Goal: Task Accomplishment & Management: Manage account settings

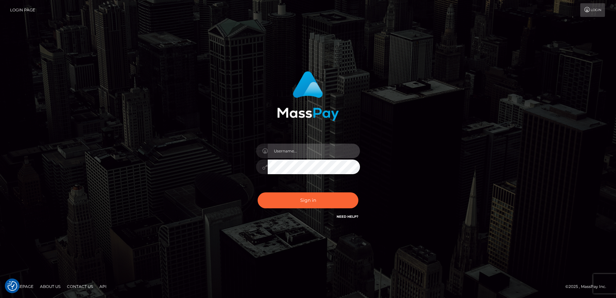
click at [292, 153] on input "text" at bounding box center [314, 151] width 92 height 15
type input "[EMAIL_ADDRESS][DOMAIN_NAME]"
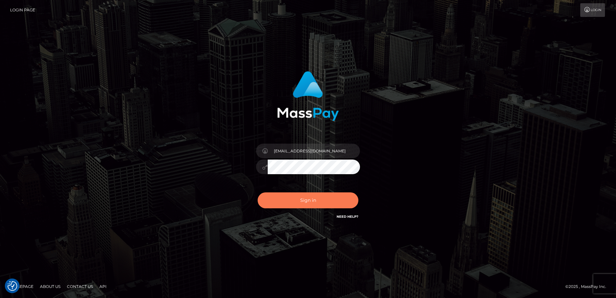
click at [301, 196] on button "Sign in" at bounding box center [308, 200] width 101 height 16
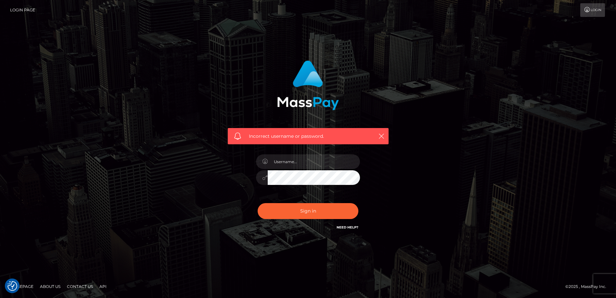
click at [293, 151] on div at bounding box center [308, 175] width 114 height 50
click at [293, 161] on input "text" at bounding box center [314, 161] width 92 height 15
type input "[EMAIL_ADDRESS][DOMAIN_NAME]"
click at [296, 206] on button "Sign in" at bounding box center [308, 211] width 101 height 16
click at [298, 164] on input "text" at bounding box center [314, 161] width 92 height 15
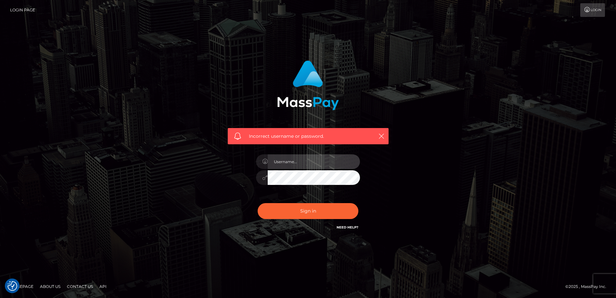
type input "[EMAIL_ADDRESS][DOMAIN_NAME]"
click at [265, 177] on div at bounding box center [308, 176] width 104 height 13
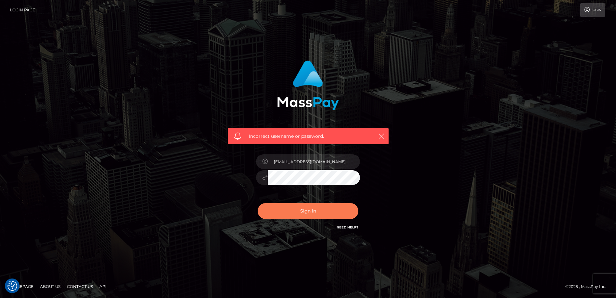
click at [298, 209] on button "Sign in" at bounding box center [308, 211] width 101 height 16
click at [585, 10] on icon at bounding box center [587, 9] width 7 height 5
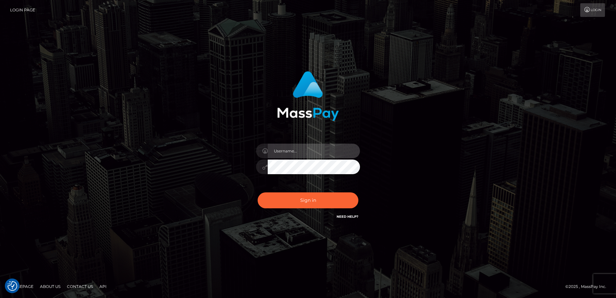
click at [317, 149] on input "text" at bounding box center [314, 151] width 92 height 15
type input "sadikcashmaster@gmail.com"
click at [299, 188] on div "[EMAIL_ADDRESS][DOMAIN_NAME]" at bounding box center [308, 164] width 114 height 50
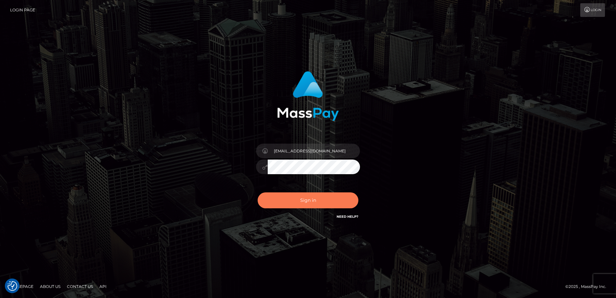
click at [299, 197] on button "Sign in" at bounding box center [308, 200] width 101 height 16
click at [259, 199] on button "Sign in" at bounding box center [308, 200] width 101 height 16
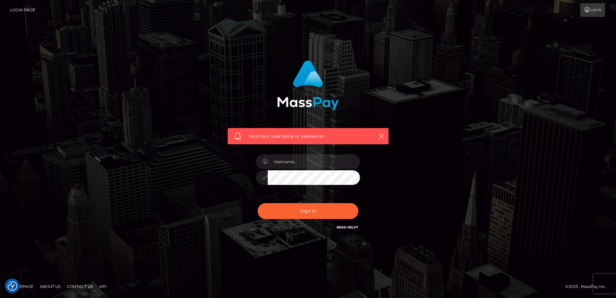
type input "[EMAIL_ADDRESS][DOMAIN_NAME]"
click at [254, 179] on div "[EMAIL_ADDRESS][DOMAIN_NAME]" at bounding box center [308, 175] width 114 height 50
click at [277, 206] on button "Sign in" at bounding box center [308, 211] width 101 height 16
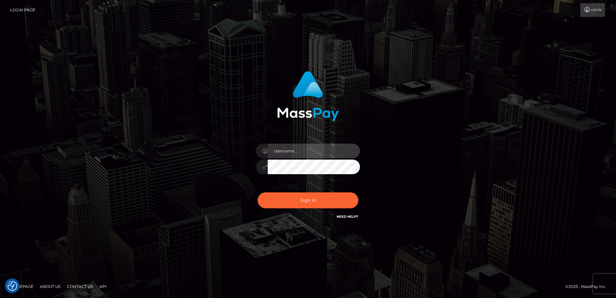
click at [277, 154] on input "text" at bounding box center [314, 151] width 92 height 15
type input "[EMAIL_ADDRESS][DOMAIN_NAME]"
click at [266, 167] on div at bounding box center [308, 166] width 104 height 13
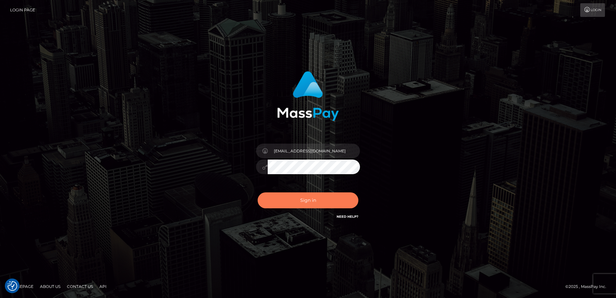
click at [272, 200] on button "Sign in" at bounding box center [308, 200] width 101 height 16
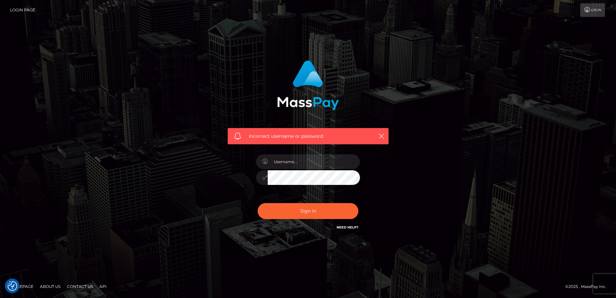
checkbox input "true"
